Goal: Find specific page/section: Find specific page/section

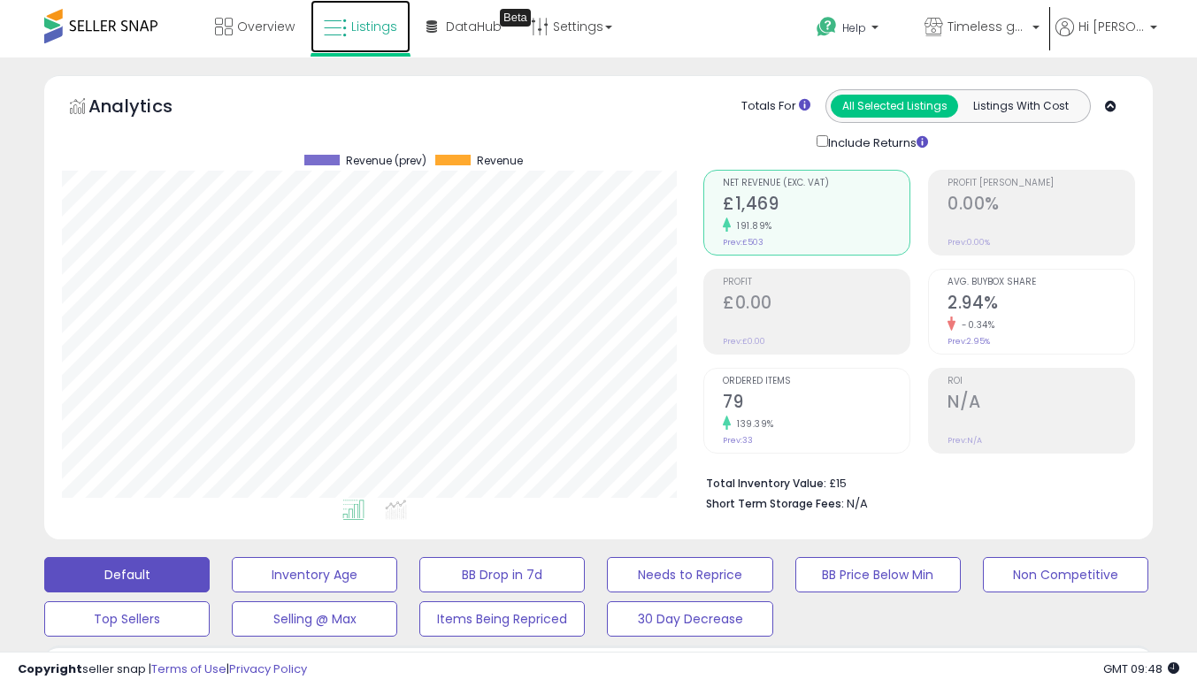
click at [347, 34] on icon at bounding box center [335, 28] width 23 height 23
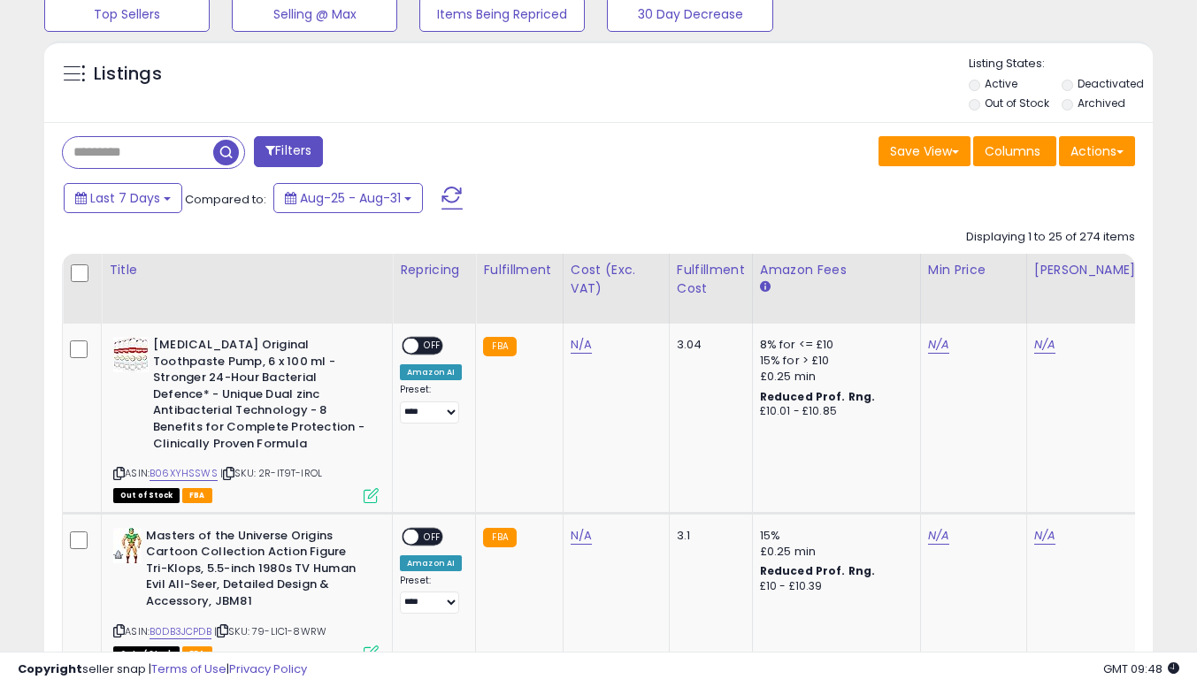
scroll to position [601, 0]
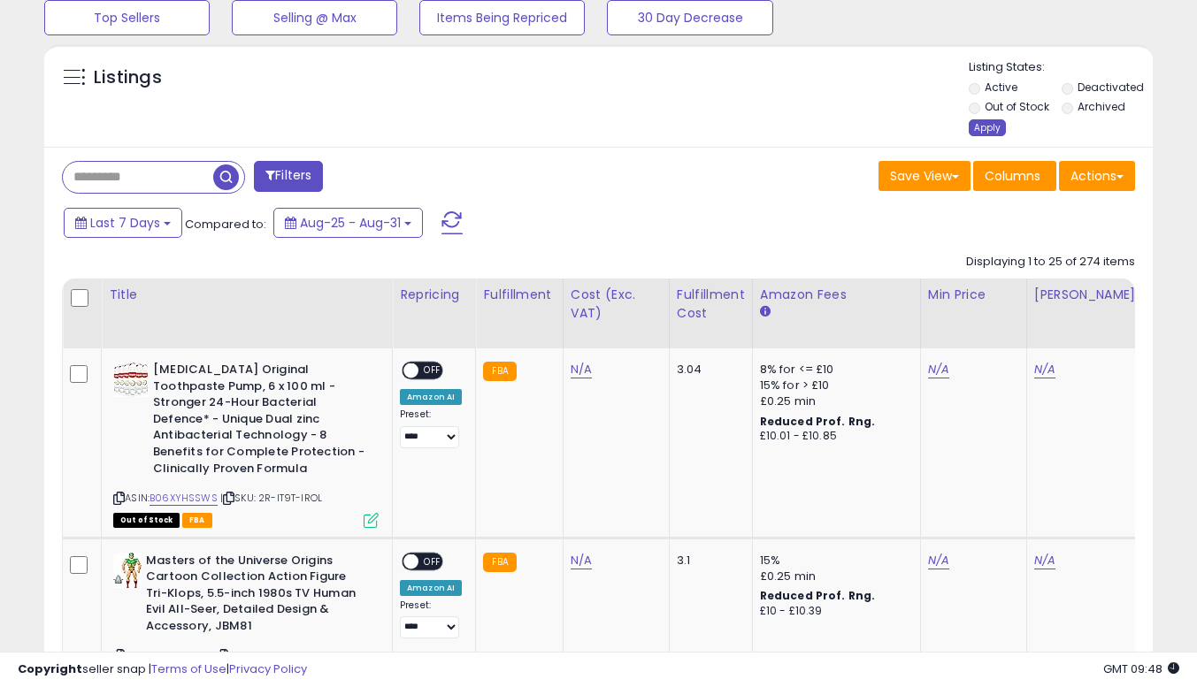
click at [988, 125] on div "Apply" at bounding box center [986, 127] width 37 height 17
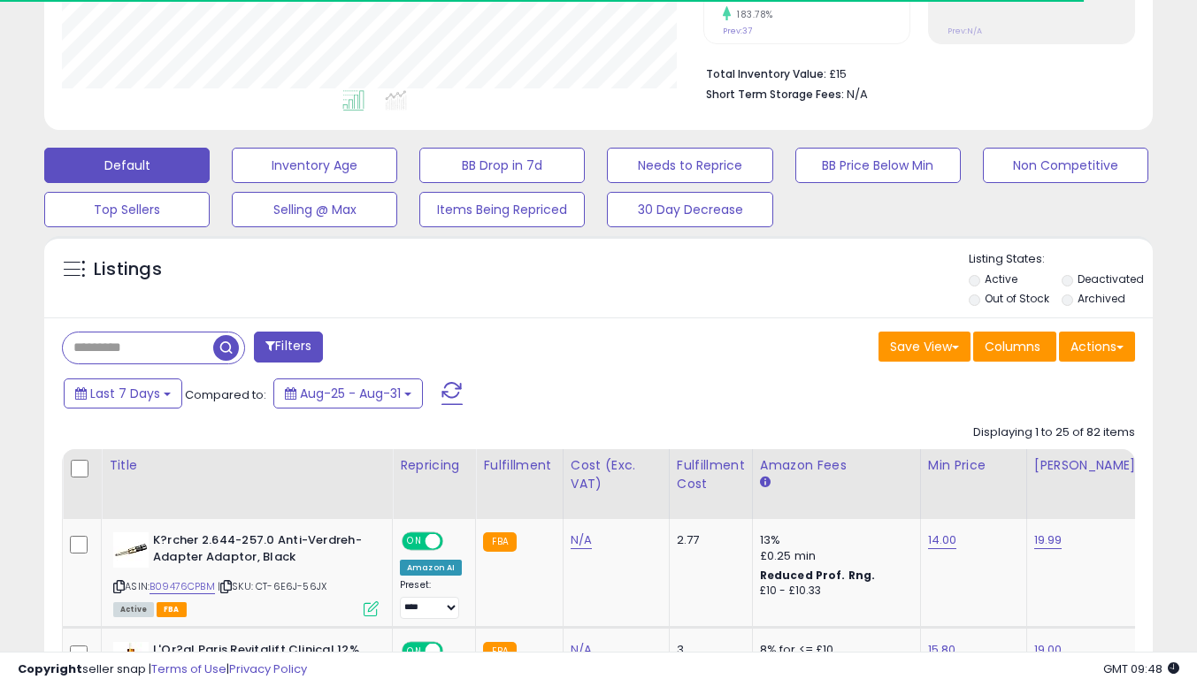
scroll to position [363, 641]
